Goal: Information Seeking & Learning: Find specific fact

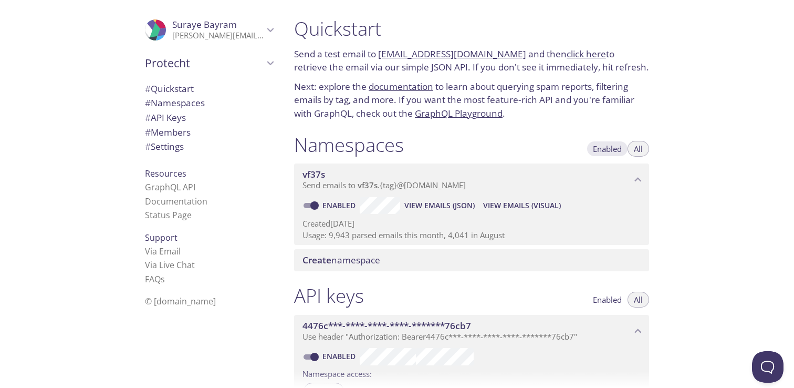
click at [605, 149] on span "Enabled" at bounding box center [607, 149] width 29 height 0
click at [636, 149] on span "All" at bounding box center [638, 149] width 9 height 0
click at [523, 205] on span "View Emails (Visual)" at bounding box center [522, 205] width 78 height 13
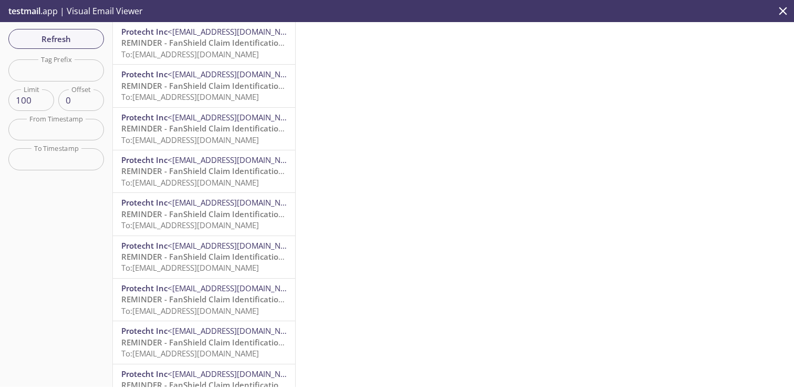
click at [250, 51] on span "To: [EMAIL_ADDRESS][DOMAIN_NAME]" at bounding box center [190, 54] width 138 height 11
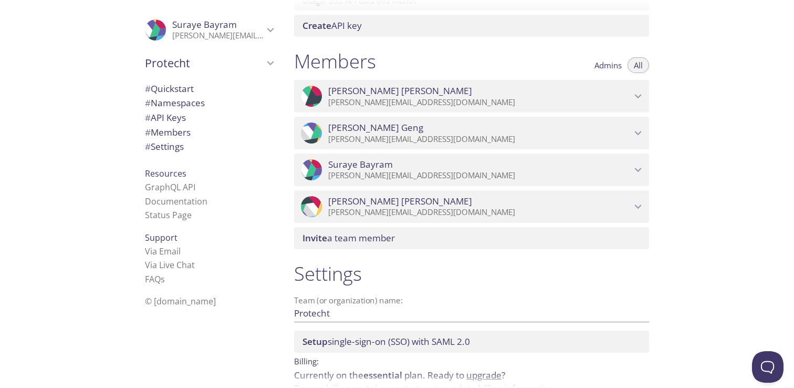
scroll to position [427, 0]
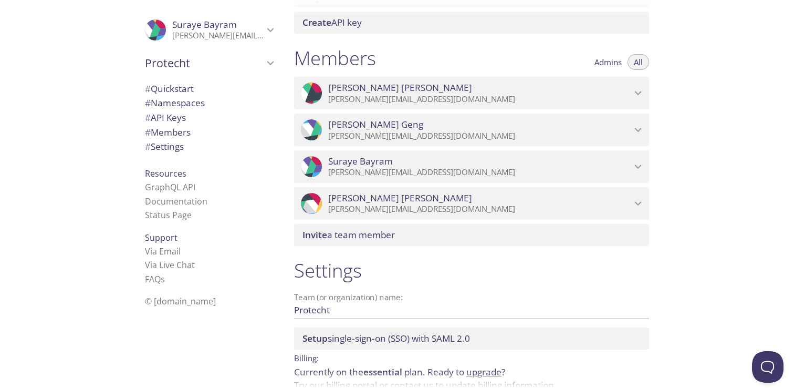
click at [369, 206] on p "[PERSON_NAME][EMAIL_ADDRESS][DOMAIN_NAME]" at bounding box center [479, 209] width 303 height 11
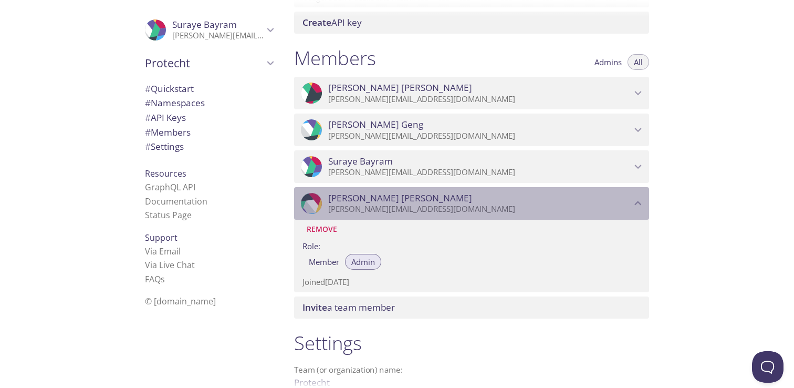
click at [374, 208] on p "[PERSON_NAME][EMAIL_ADDRESS][DOMAIN_NAME]" at bounding box center [479, 209] width 303 height 11
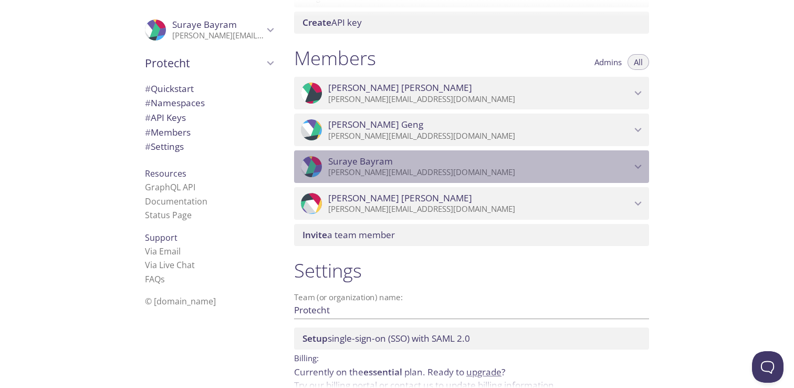
click at [374, 168] on p "[PERSON_NAME][EMAIL_ADDRESS][DOMAIN_NAME]" at bounding box center [479, 172] width 303 height 11
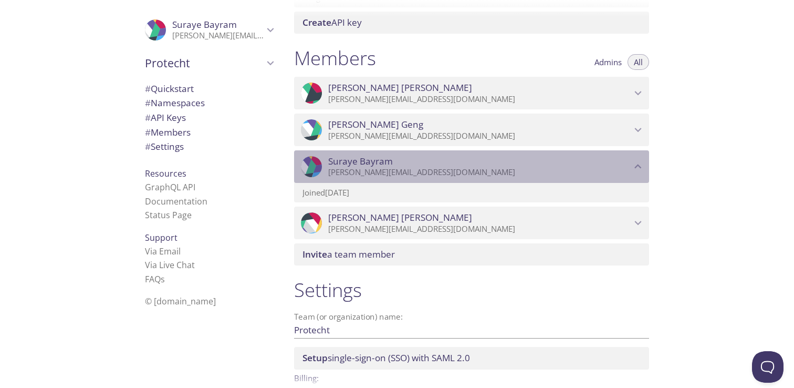
click at [375, 169] on p "[PERSON_NAME][EMAIL_ADDRESS][DOMAIN_NAME]" at bounding box center [479, 172] width 303 height 11
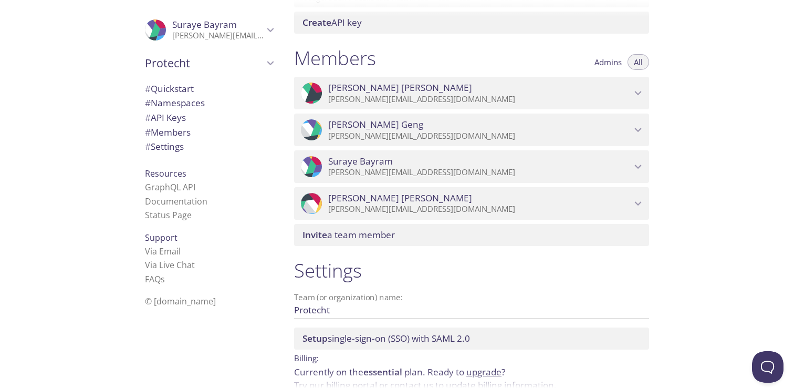
click at [380, 134] on p "[PERSON_NAME][EMAIL_ADDRESS][DOMAIN_NAME]" at bounding box center [479, 136] width 303 height 11
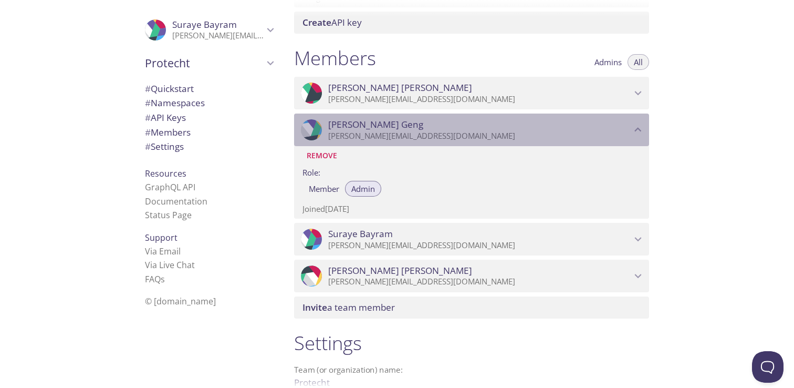
click at [381, 136] on p "[PERSON_NAME][EMAIL_ADDRESS][DOMAIN_NAME]" at bounding box center [479, 136] width 303 height 11
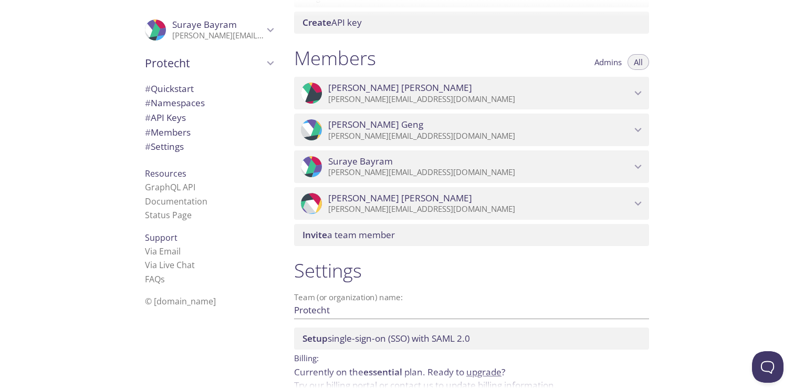
click at [390, 94] on span "[PERSON_NAME]" at bounding box center [479, 88] width 303 height 12
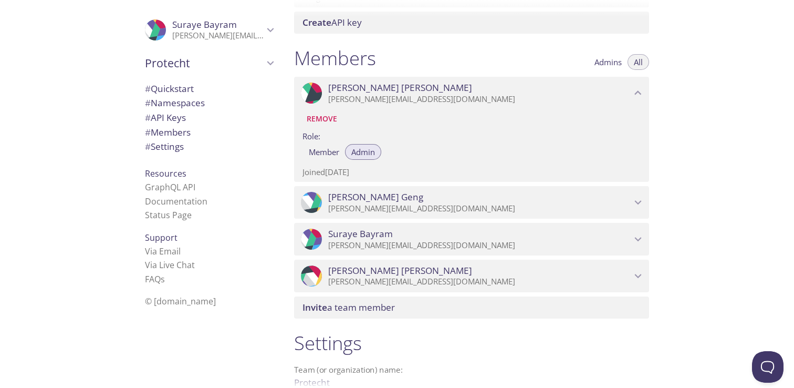
click at [389, 95] on p "[PERSON_NAME][EMAIL_ADDRESS][DOMAIN_NAME]" at bounding box center [479, 99] width 303 height 11
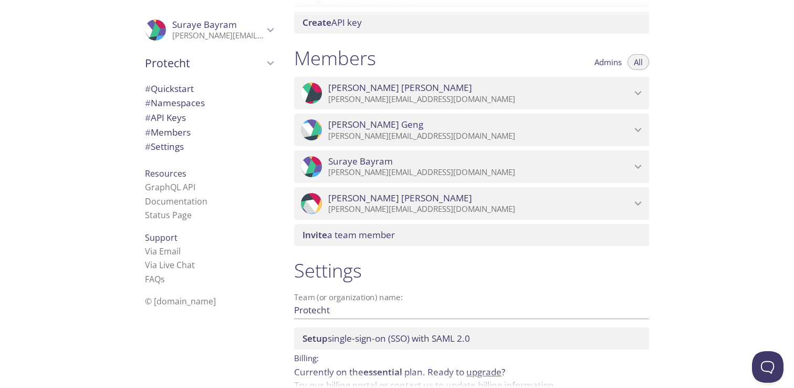
click at [366, 142] on div ".cls-1 { fill: #6d5ca8; } .cls-2 { fill: #3fc191; } .cls-3 { fill: #3b4752; } .…" at bounding box center [471, 129] width 355 height 33
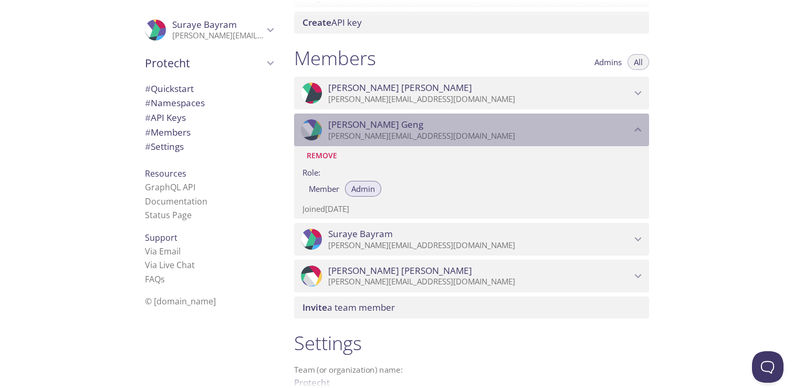
click at [374, 130] on span "[PERSON_NAME]" at bounding box center [375, 125] width 95 height 12
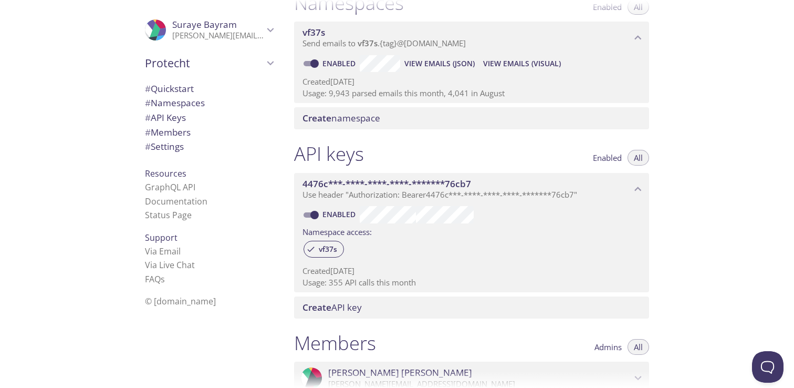
scroll to position [148, 0]
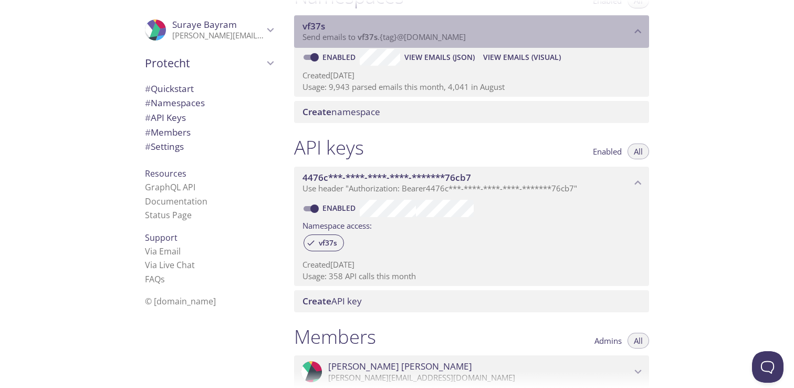
click at [363, 39] on span "vf37s" at bounding box center [368, 37] width 20 height 11
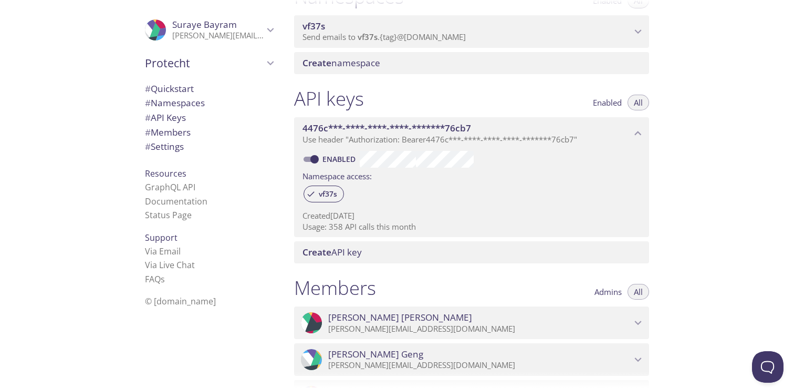
click at [363, 39] on span "vf37s" at bounding box center [368, 37] width 20 height 11
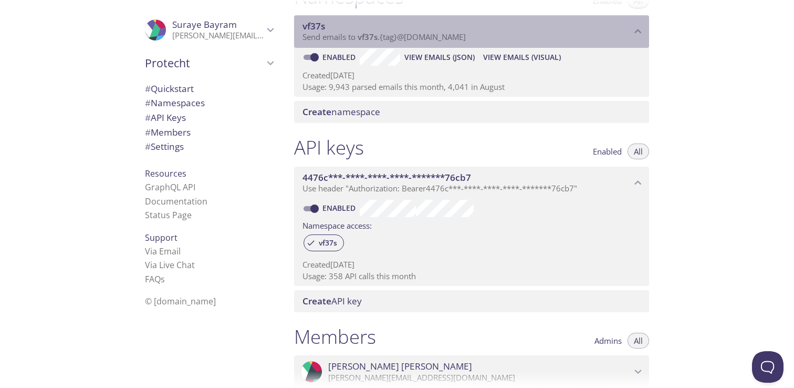
drag, startPoint x: 477, startPoint y: 43, endPoint x: 435, endPoint y: 43, distance: 41.5
click at [435, 43] on div "vf37s Send emails to vf37s . {tag} @[DOMAIN_NAME]" at bounding box center [471, 31] width 355 height 33
